Goal: Task Accomplishment & Management: Complete application form

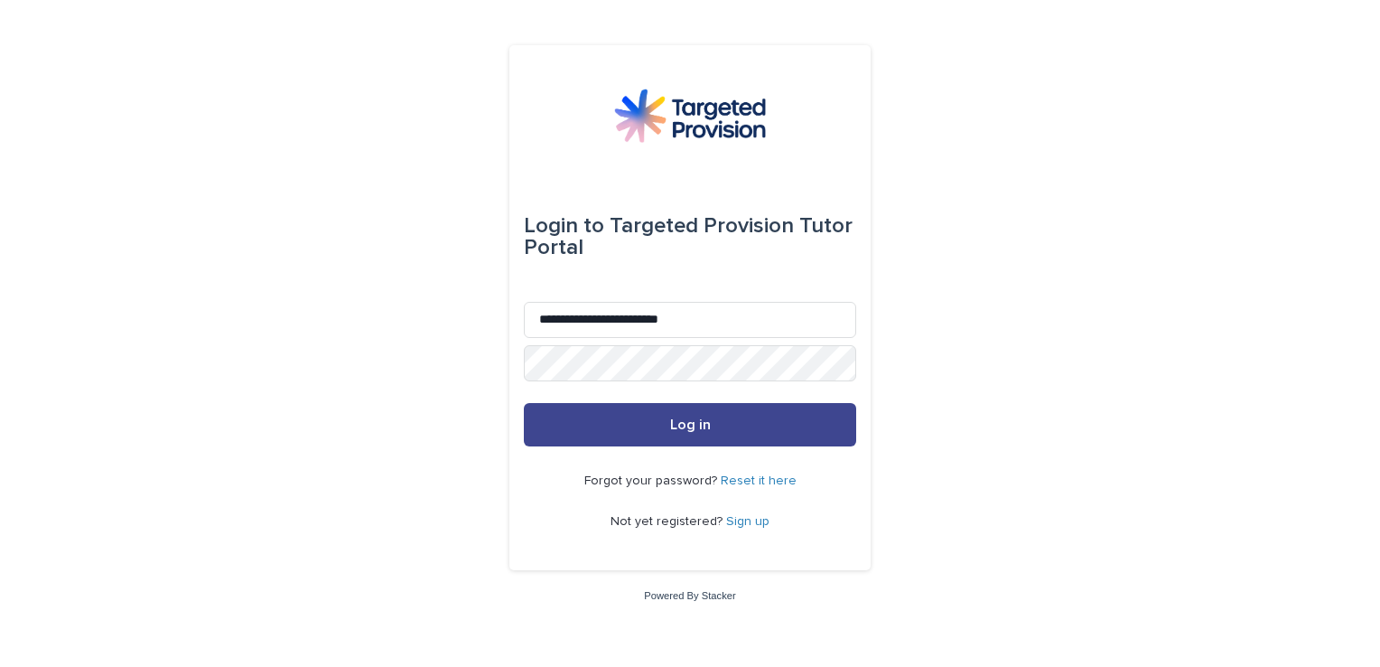
drag, startPoint x: 694, startPoint y: 429, endPoint x: 659, endPoint y: 425, distance: 35.5
click at [659, 425] on button "Log in" at bounding box center [690, 424] width 332 height 43
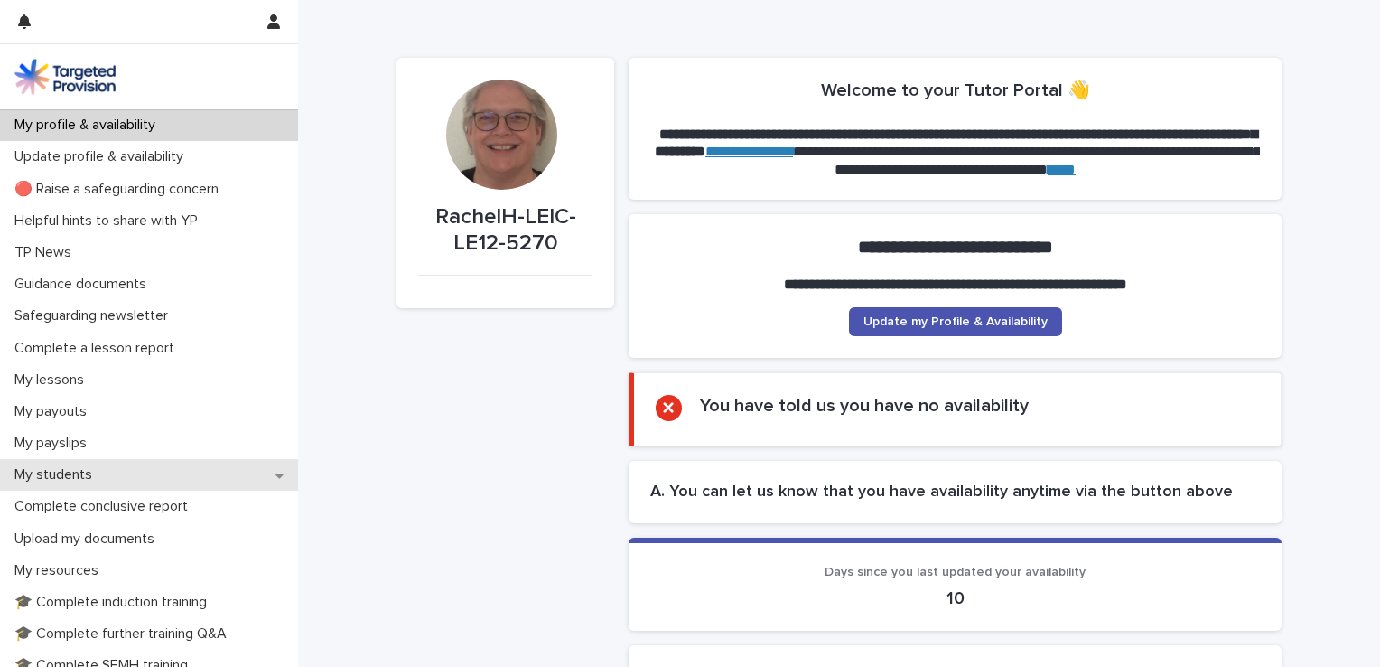
click at [43, 476] on p "My students" at bounding box center [56, 474] width 99 height 17
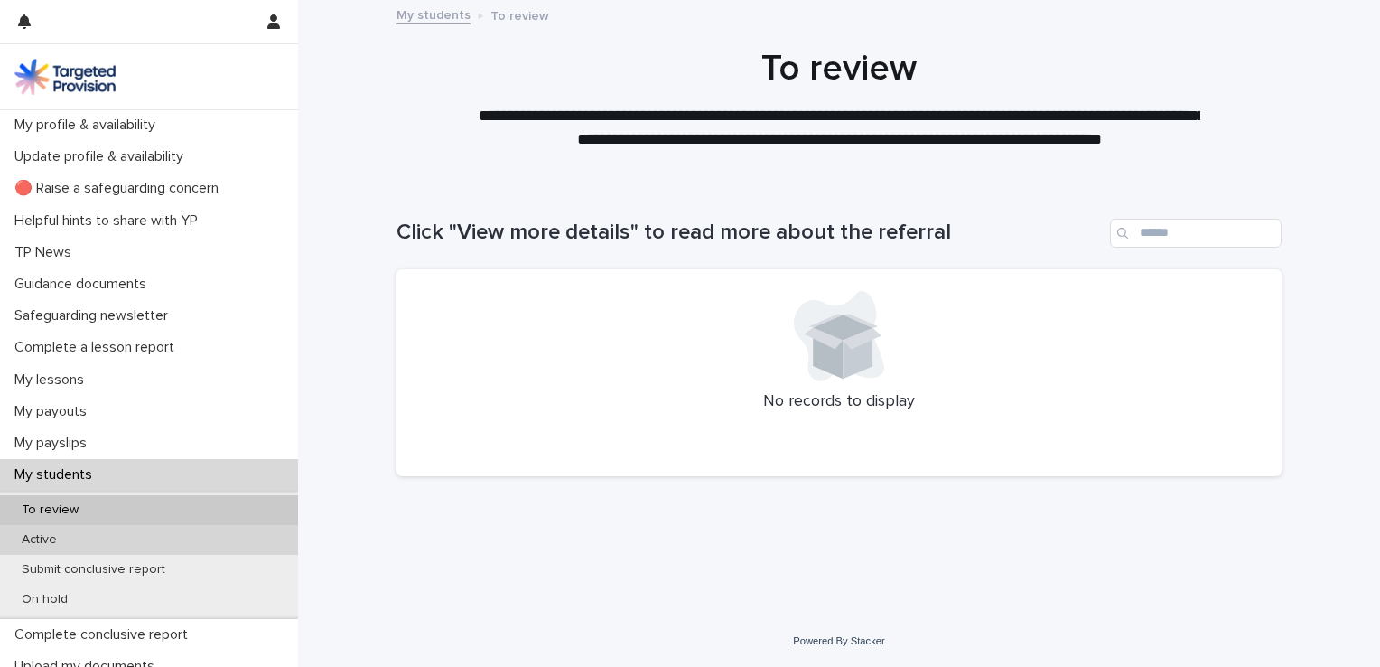
click at [50, 536] on p "Active" at bounding box center [39, 539] width 64 height 15
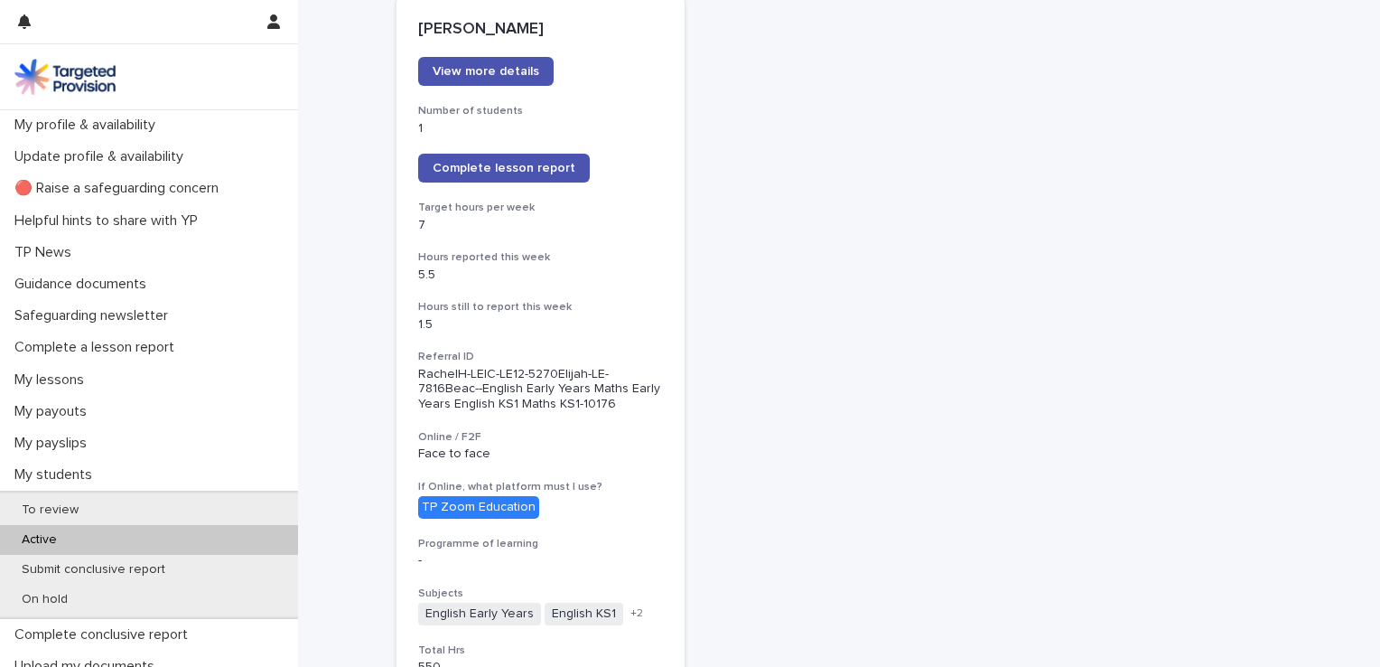
scroll to position [90, 0]
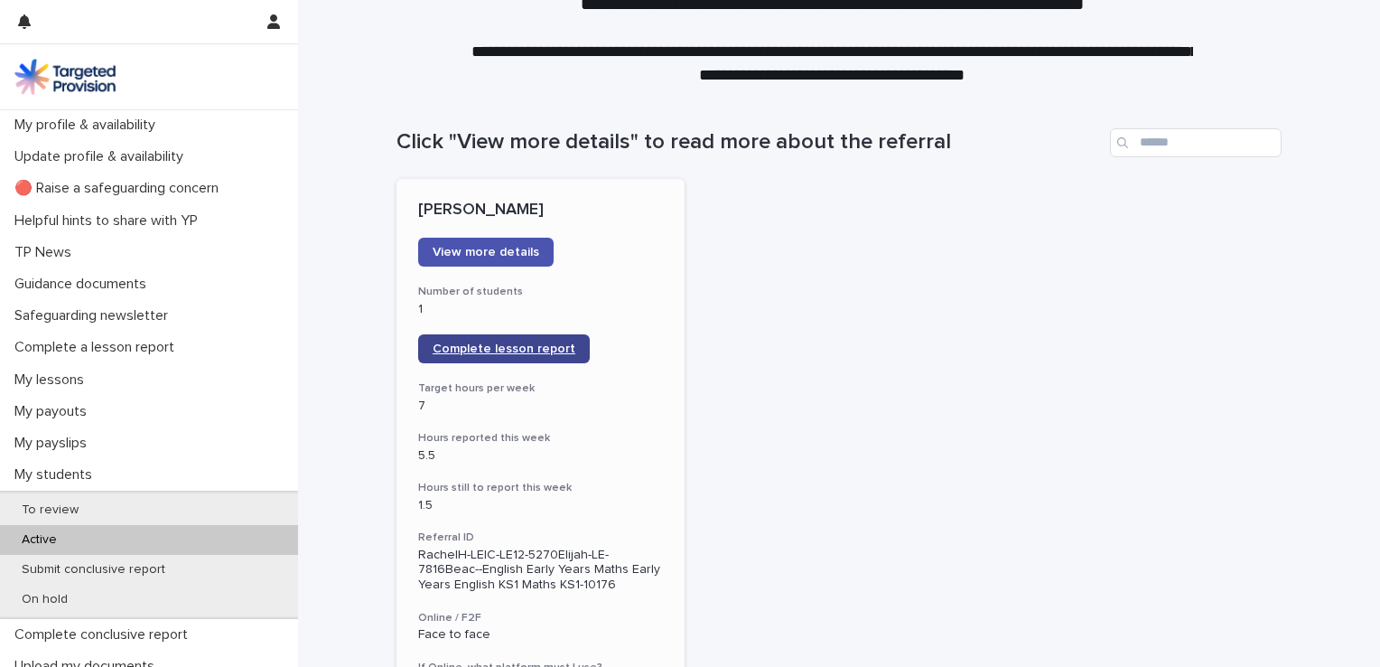
click at [454, 347] on span "Complete lesson report" at bounding box center [504, 348] width 143 height 13
click at [272, 19] on icon "button" at bounding box center [273, 21] width 13 height 14
click at [192, 74] on p "Log Out" at bounding box center [221, 76] width 114 height 31
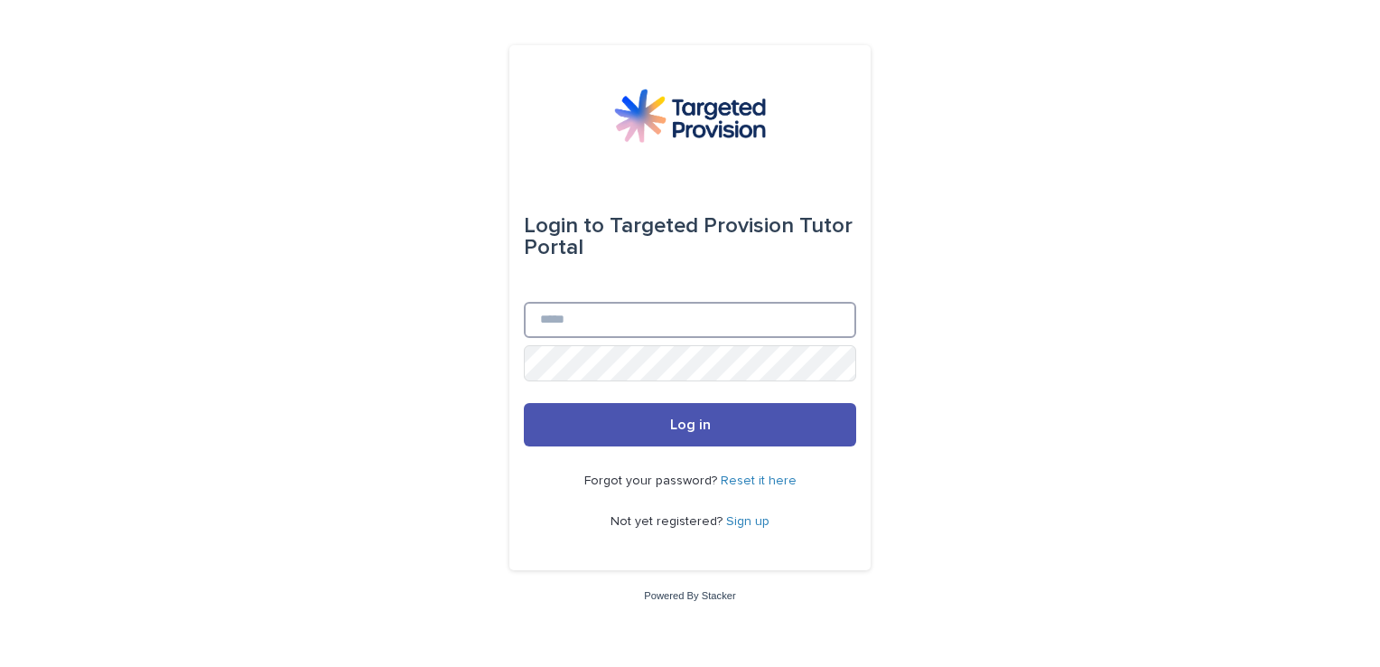
type input "**********"
